Goal: Task Accomplishment & Management: Use online tool/utility

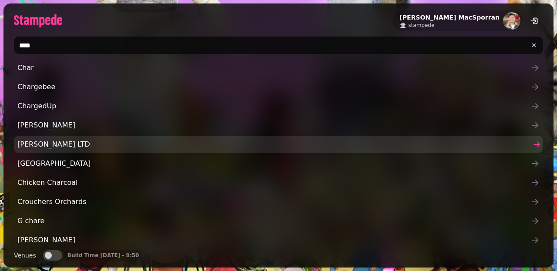
type input "****"
click at [124, 145] on span "[PERSON_NAME] LTD" at bounding box center [274, 144] width 514 height 10
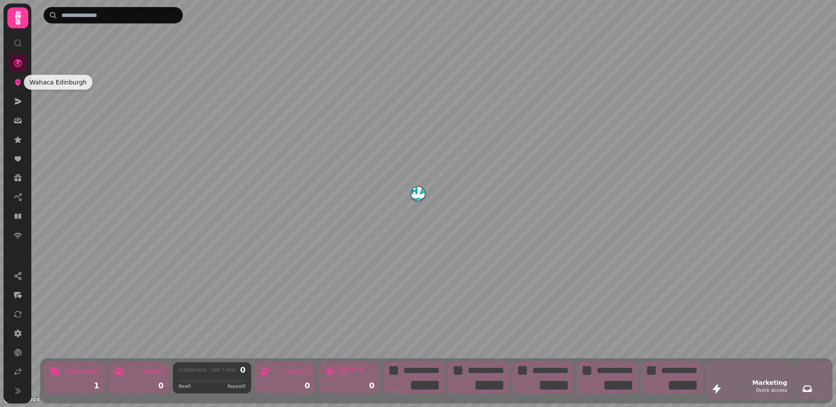
click at [16, 78] on icon at bounding box center [17, 82] width 9 height 9
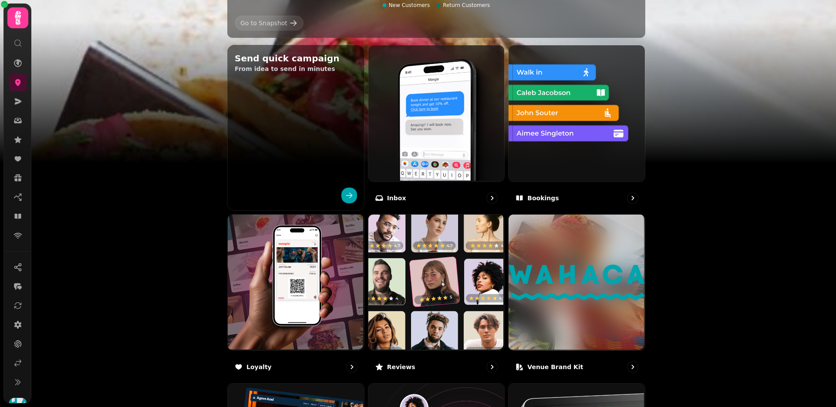
scroll to position [315, 0]
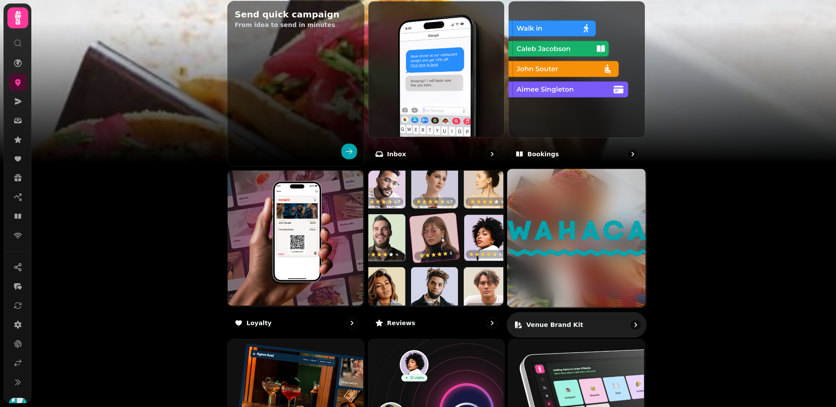
click at [547, 327] on p "Venue brand kit" at bounding box center [554, 324] width 57 height 9
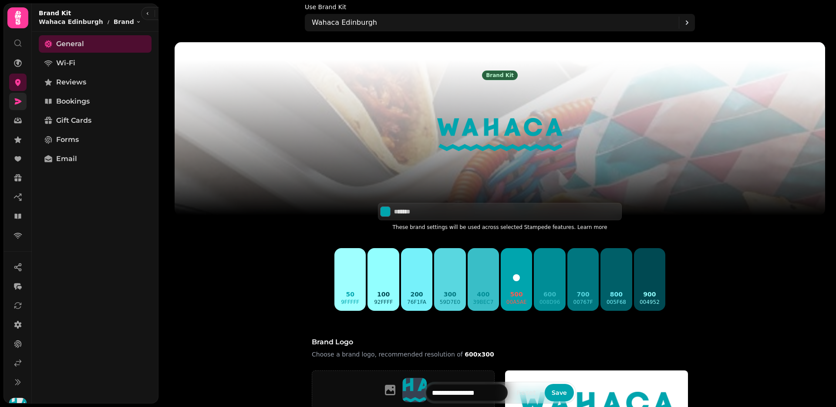
click at [21, 106] on link at bounding box center [17, 101] width 17 height 17
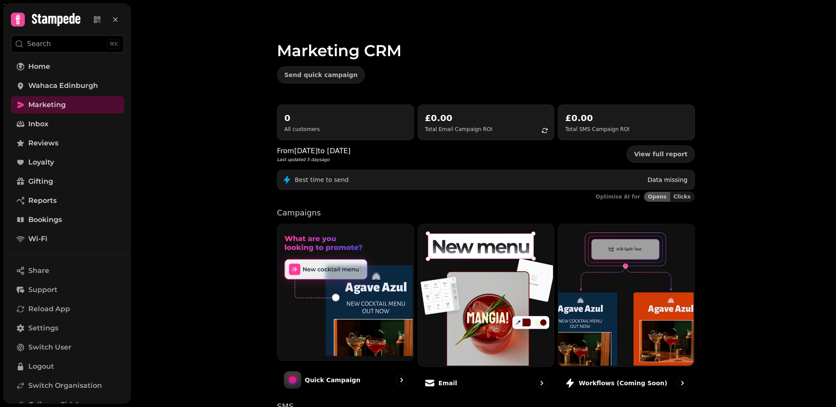
scroll to position [65, 0]
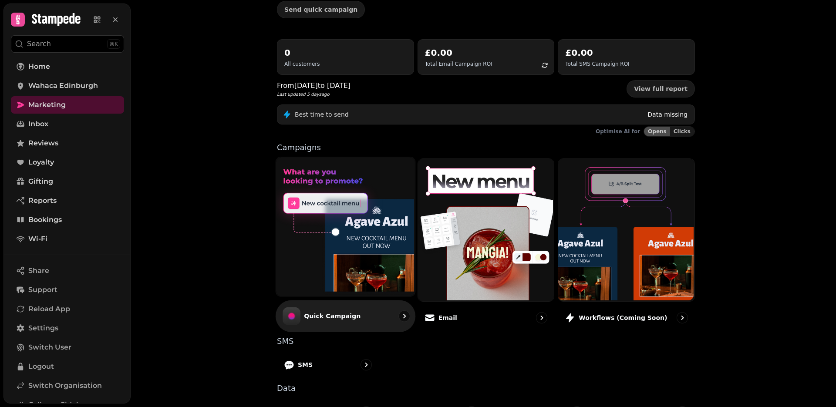
click at [345, 320] on p "Quick Campaign" at bounding box center [332, 316] width 57 height 9
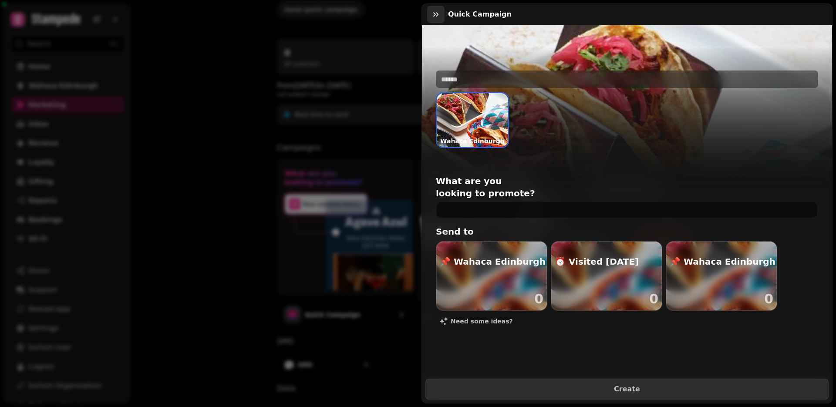
click at [433, 17] on icon "button" at bounding box center [435, 14] width 9 height 9
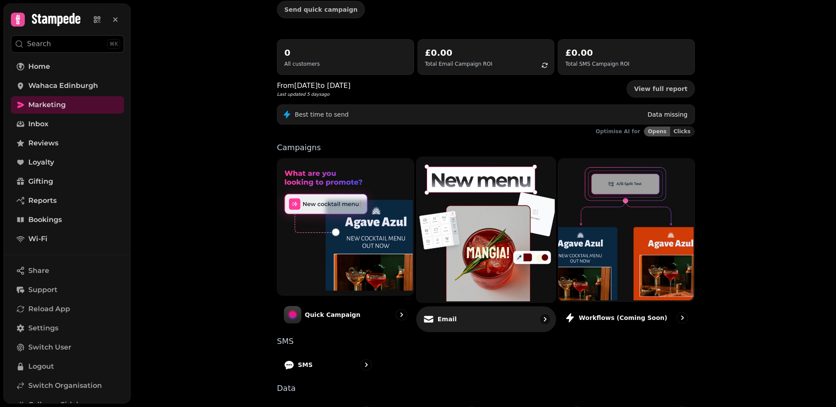
click at [451, 323] on p "Email" at bounding box center [446, 319] width 19 height 9
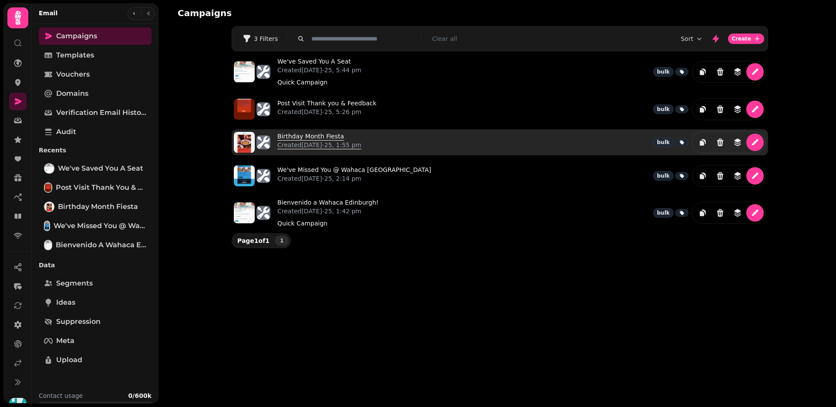
click at [291, 135] on link "Birthday Month Fiesta Created 15th Aug-25, 1:55 pm" at bounding box center [319, 142] width 84 height 21
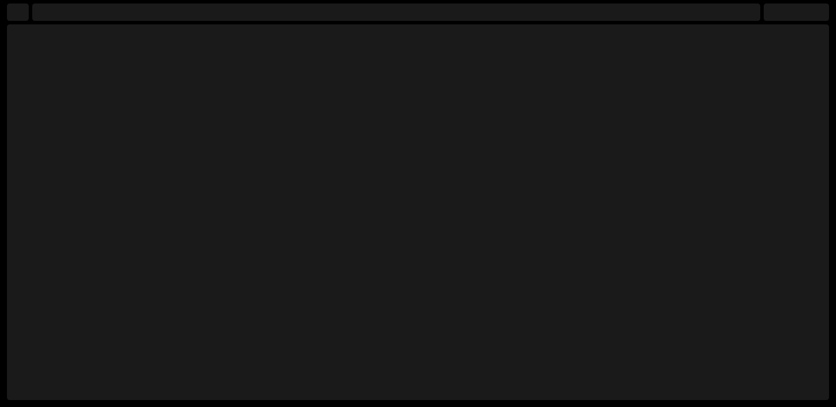
select select "**********"
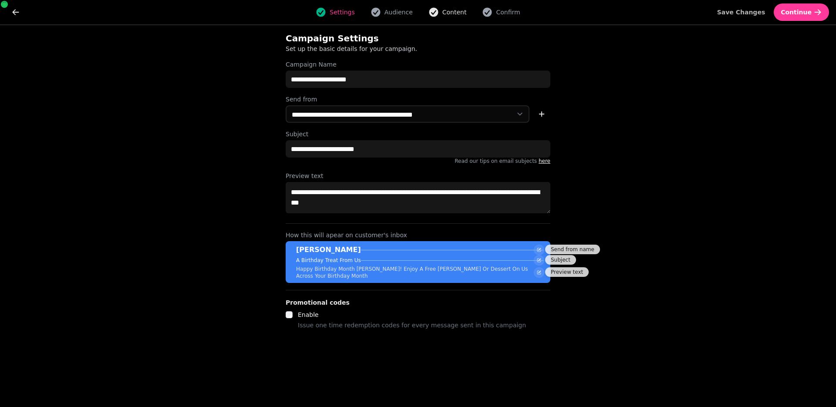
click at [453, 13] on span "Content" at bounding box center [454, 12] width 24 height 9
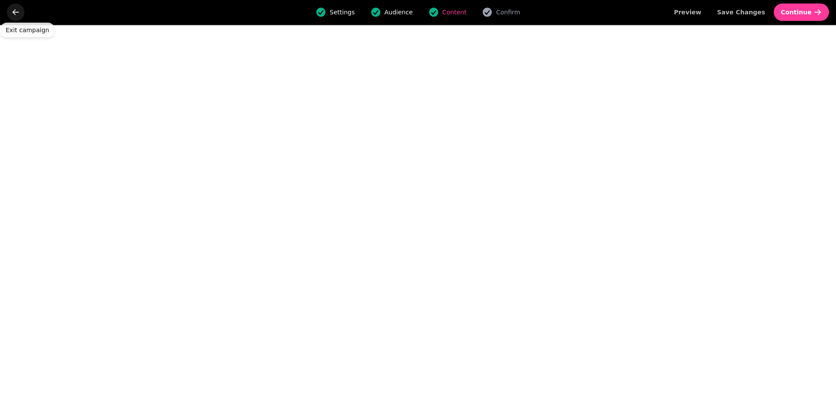
click at [12, 8] on icon "go back" at bounding box center [15, 12] width 9 height 9
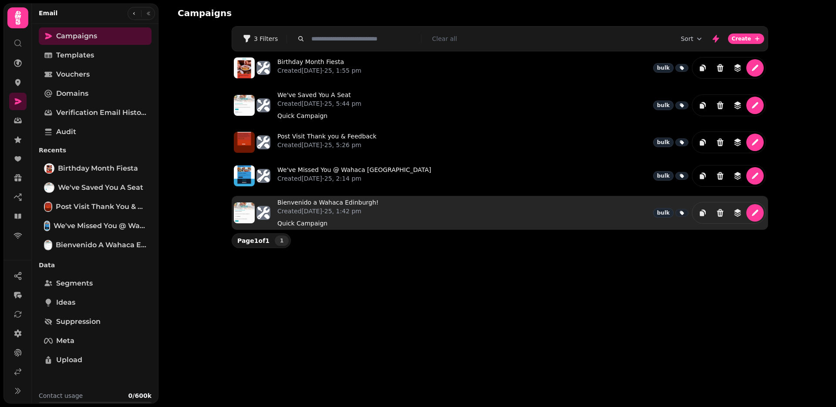
click at [682, 215] on icon at bounding box center [681, 212] width 5 height 5
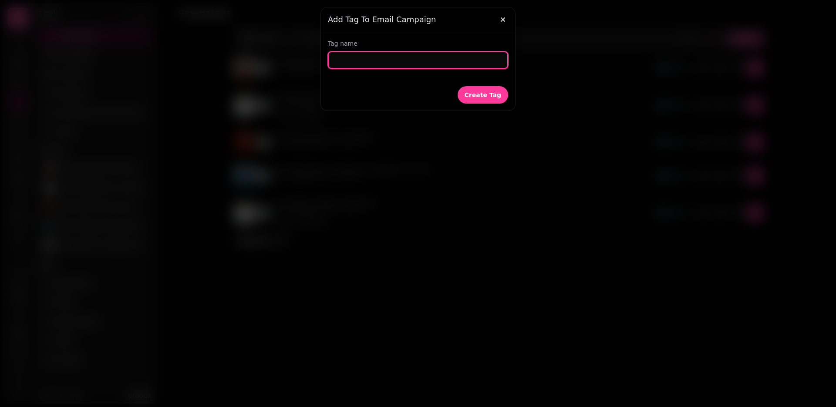
click at [374, 61] on input "text" at bounding box center [418, 59] width 180 height 17
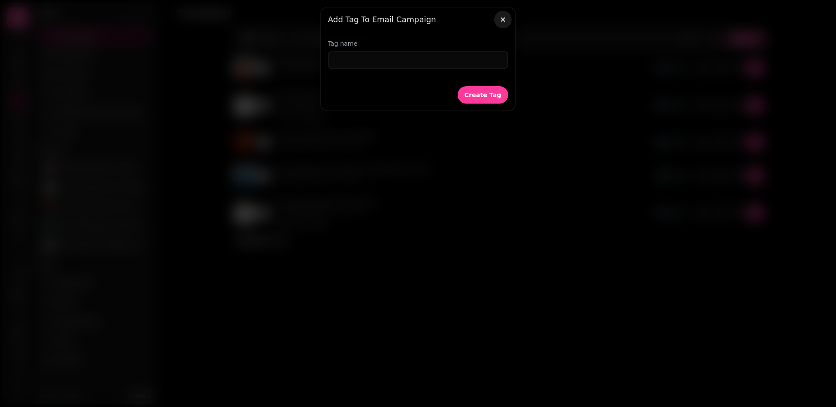
click at [505, 20] on icon "button" at bounding box center [502, 19] width 9 height 9
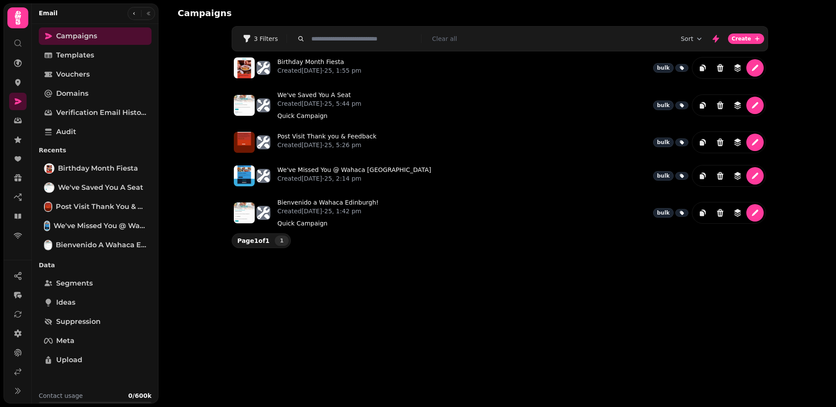
click at [338, 49] on div "Sort Create" at bounding box center [499, 39] width 535 height 24
click at [336, 46] on div "Sort Create" at bounding box center [499, 38] width 535 height 17
click at [331, 42] on input "text" at bounding box center [363, 38] width 111 height 9
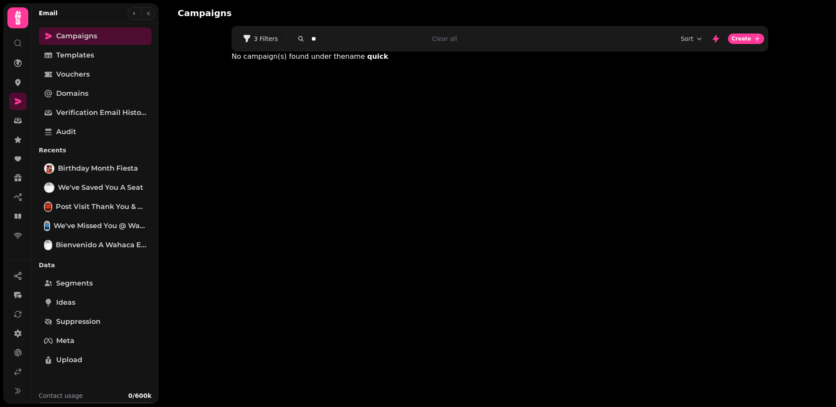
type input "*"
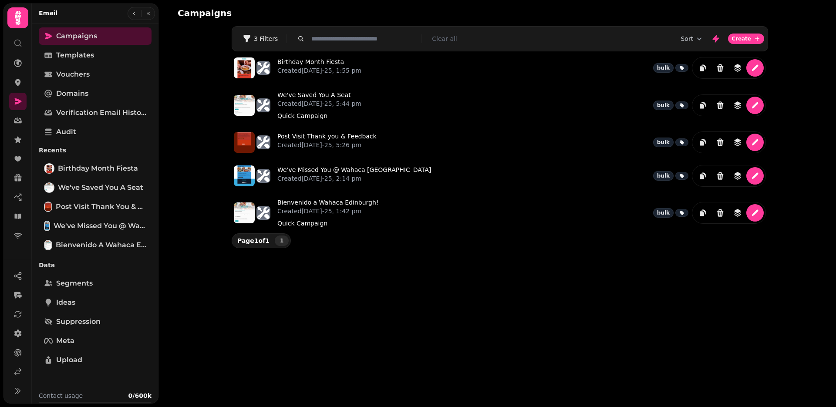
click at [260, 47] on div "Sort Create" at bounding box center [499, 38] width 535 height 17
click at [259, 39] on span "3 Filters" at bounding box center [266, 39] width 24 height 6
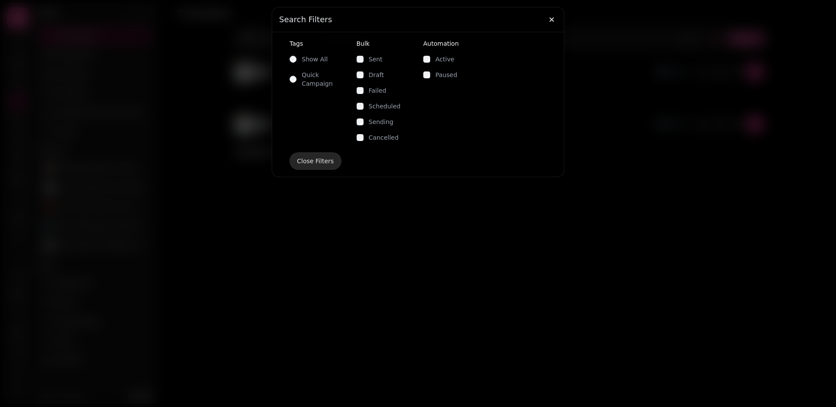
click at [319, 167] on button "Close Filters" at bounding box center [315, 160] width 52 height 17
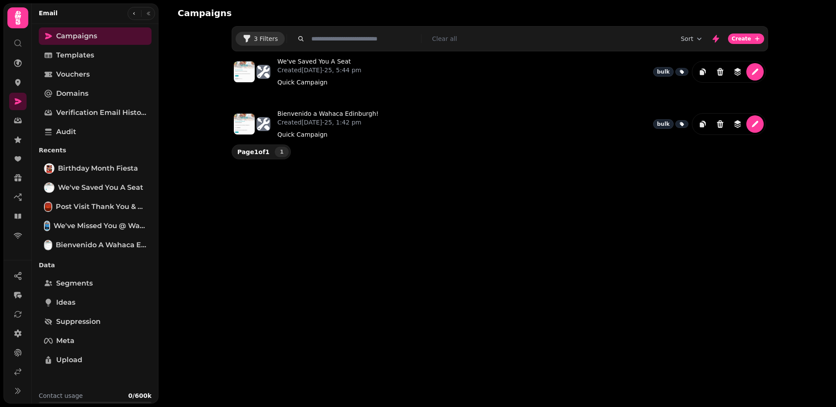
click at [262, 36] on span "3 Filters" at bounding box center [266, 39] width 24 height 6
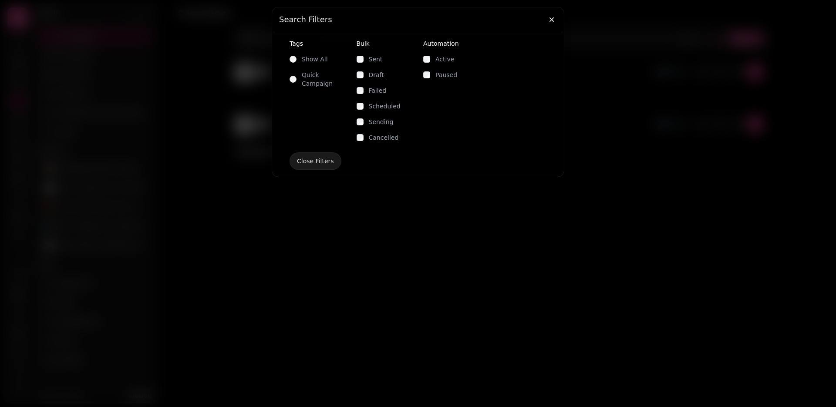
click at [296, 62] on div "Show All" at bounding box center [317, 59] width 57 height 9
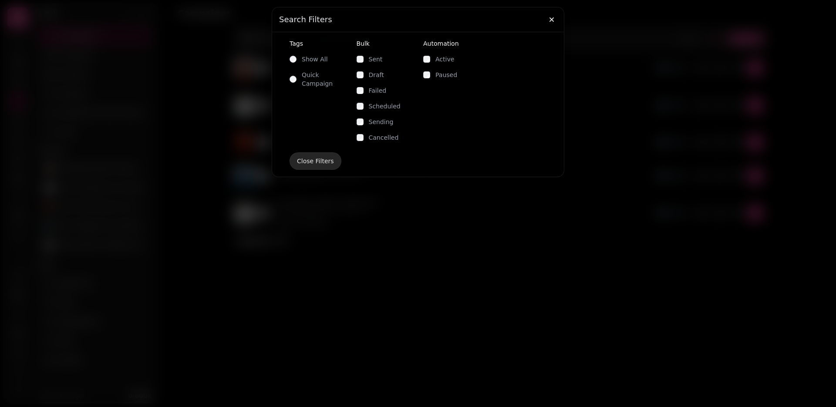
click at [303, 162] on span "Close Filters" at bounding box center [315, 161] width 37 height 6
